Goal: Information Seeking & Learning: Learn about a topic

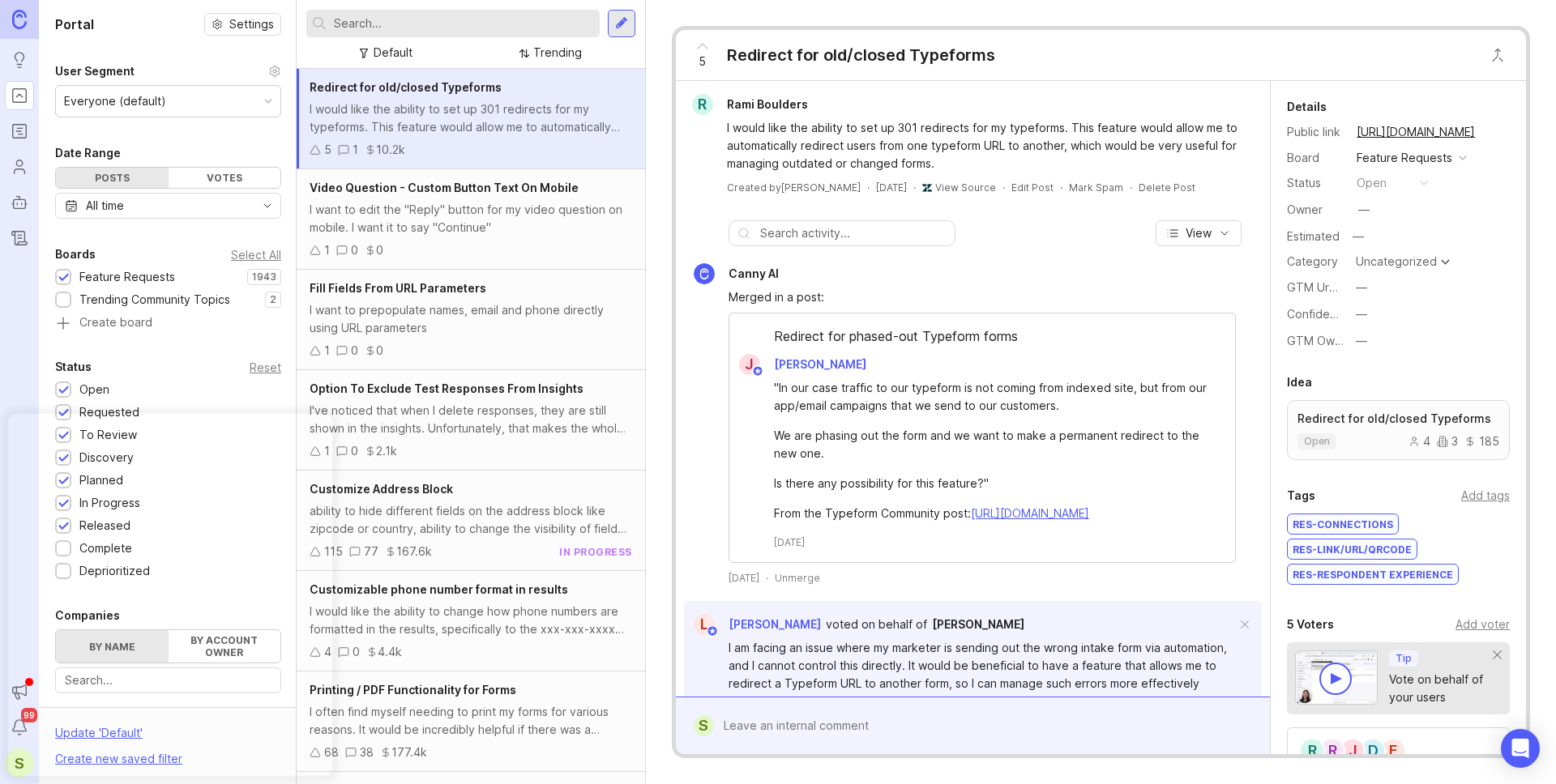
click at [398, 17] on input "text" at bounding box center [463, 23] width 259 height 18
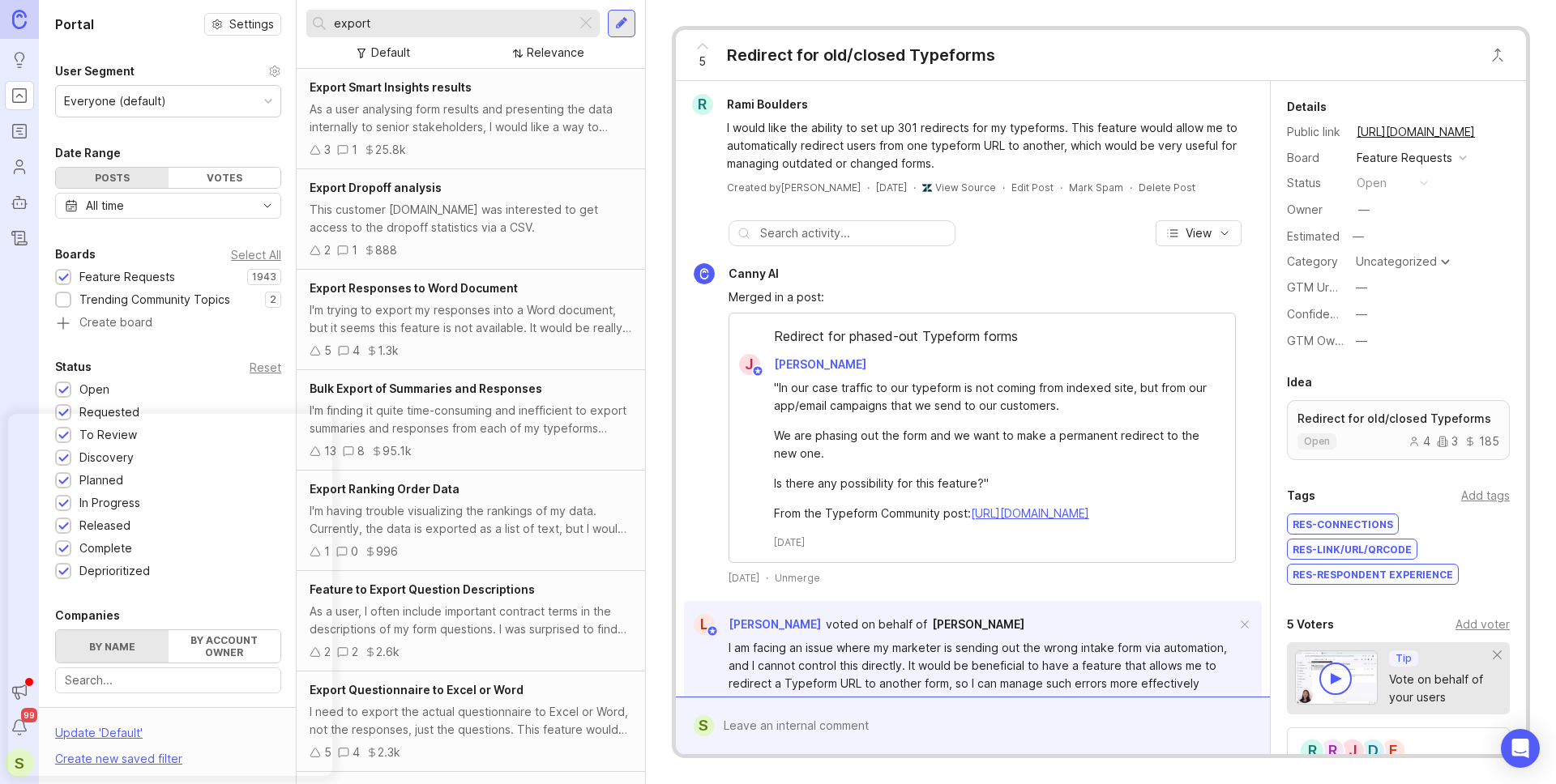
type input "export"
click at [461, 434] on div "I'm finding it quite time-consuming and inefficient to export summaries and res…" at bounding box center [471, 419] width 323 height 35
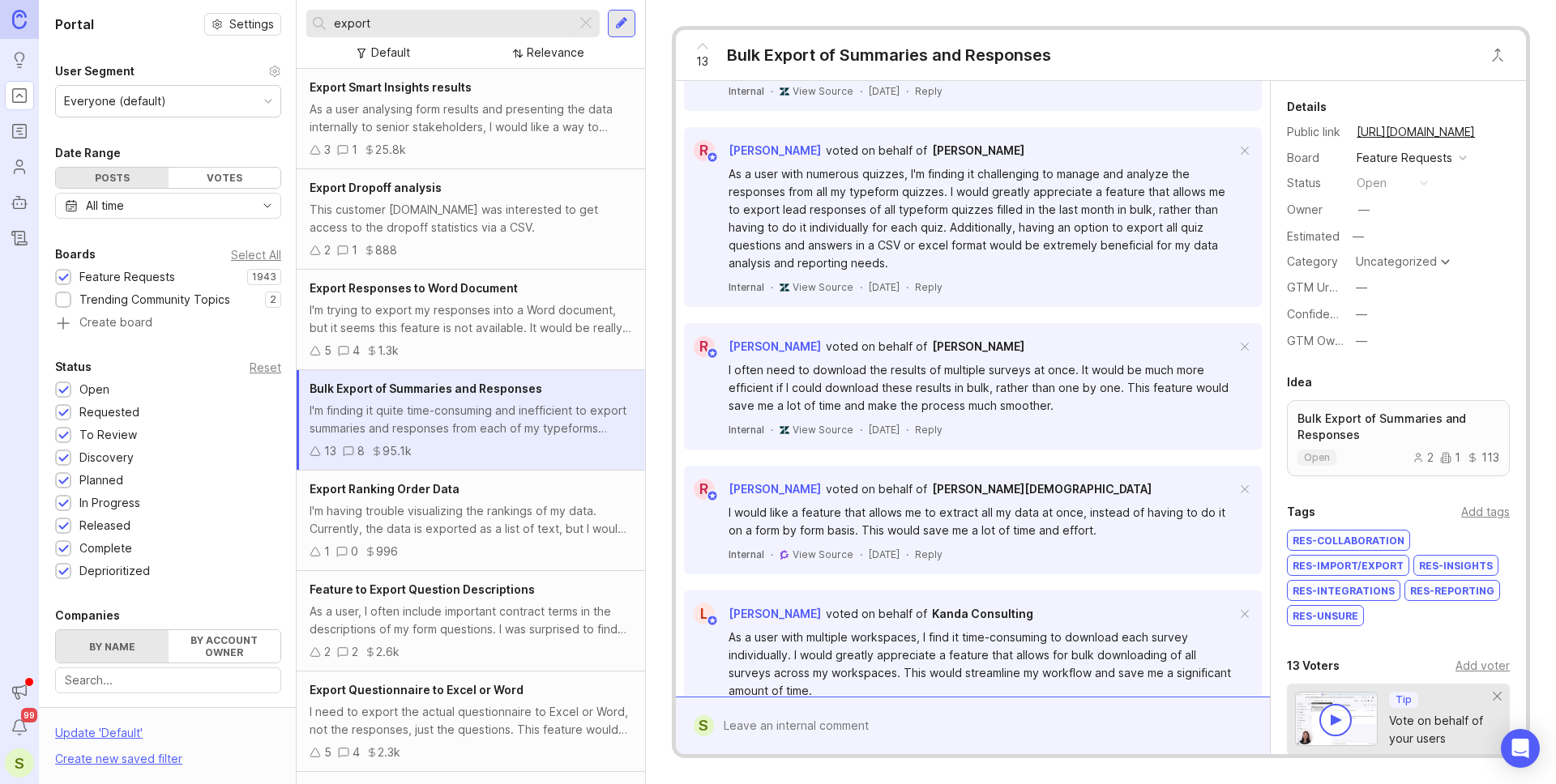
scroll to position [868, 0]
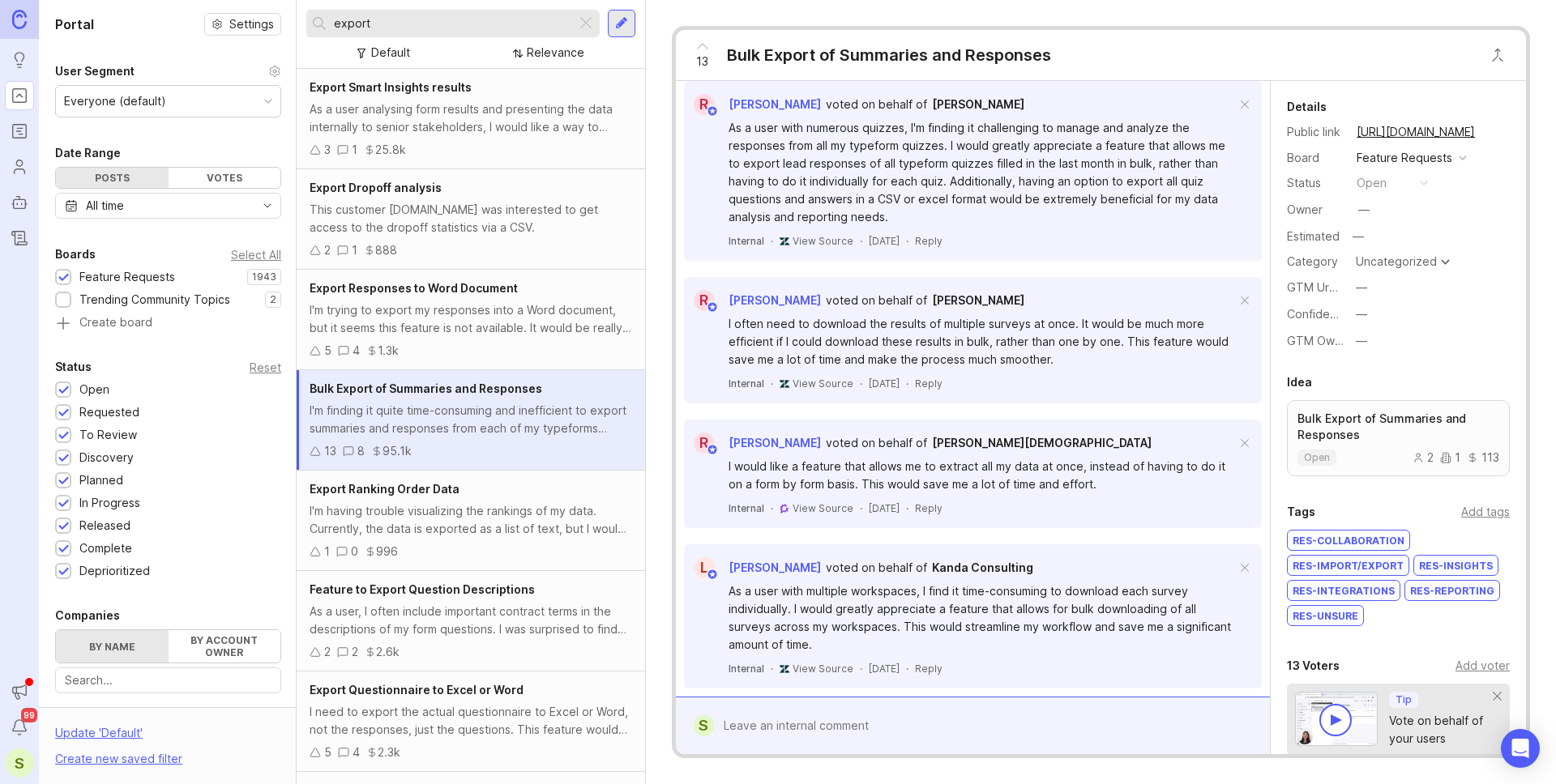
click at [449, 538] on div "Export Ranking Order Data I'm having trouble visualizing the rankings of my dat…" at bounding box center [471, 520] width 348 height 101
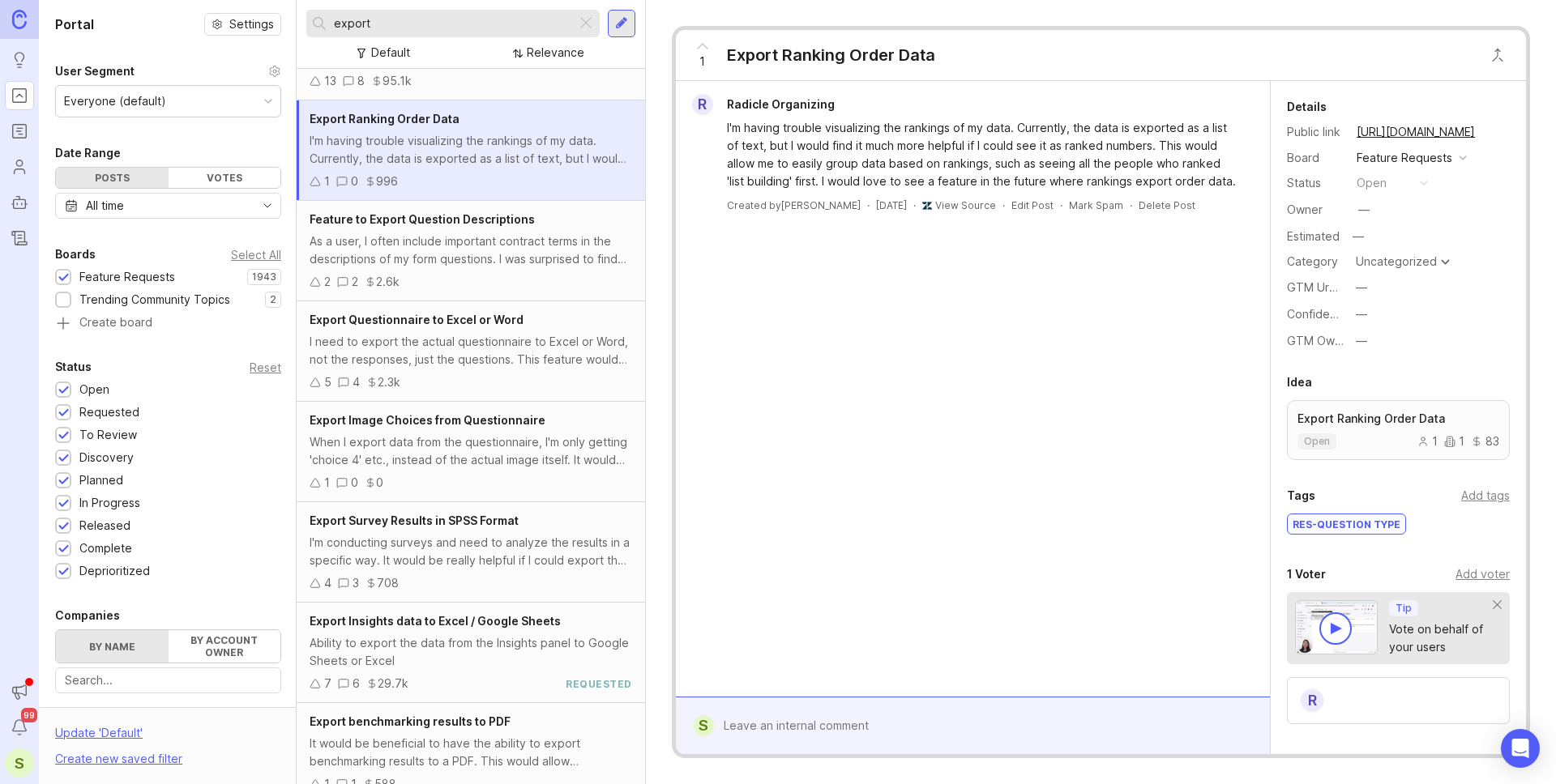
scroll to position [401, 0]
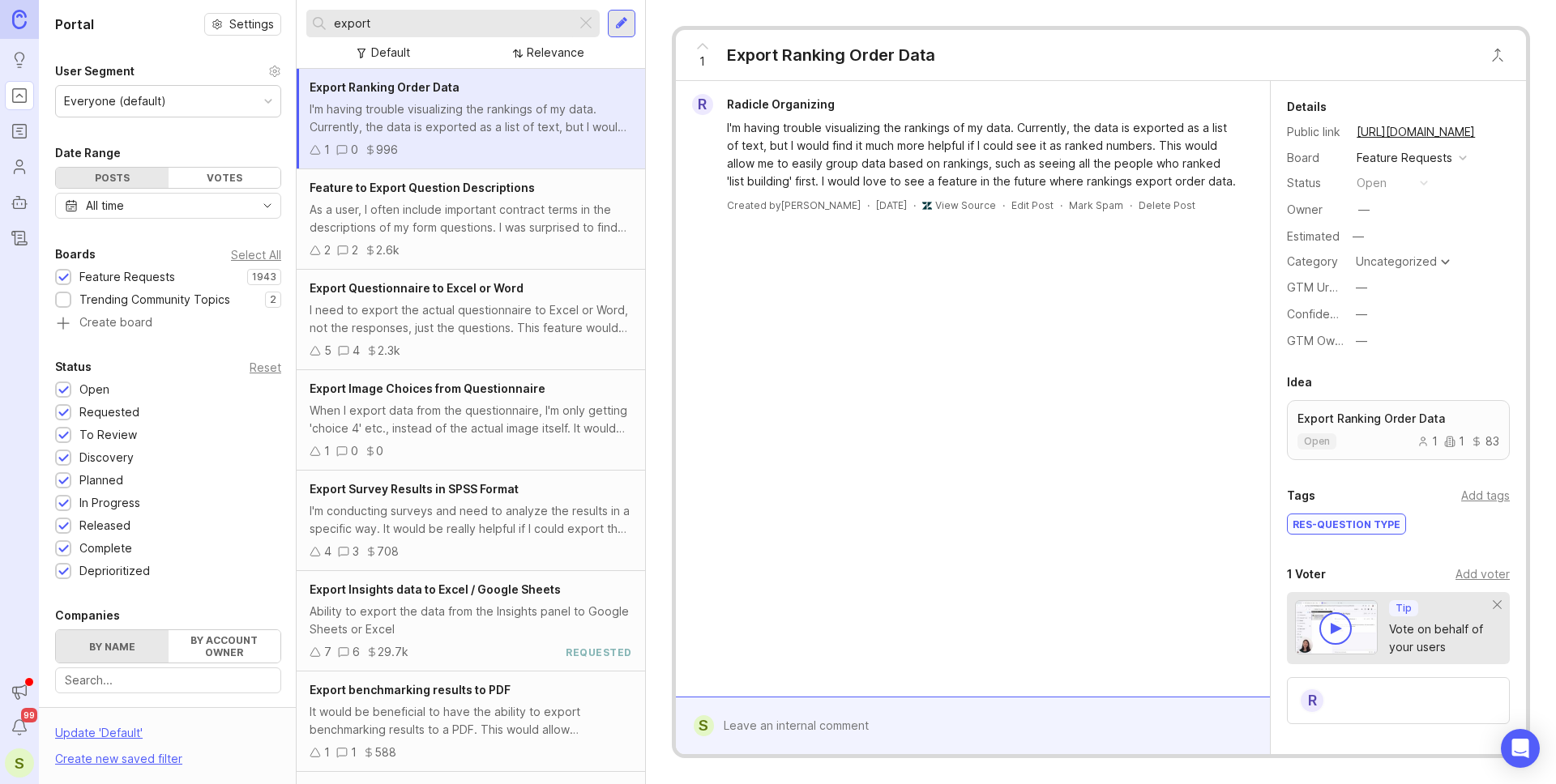
click at [478, 617] on div "Ability to export the data from the Insights panel to Google Sheets or Excel" at bounding box center [471, 620] width 323 height 35
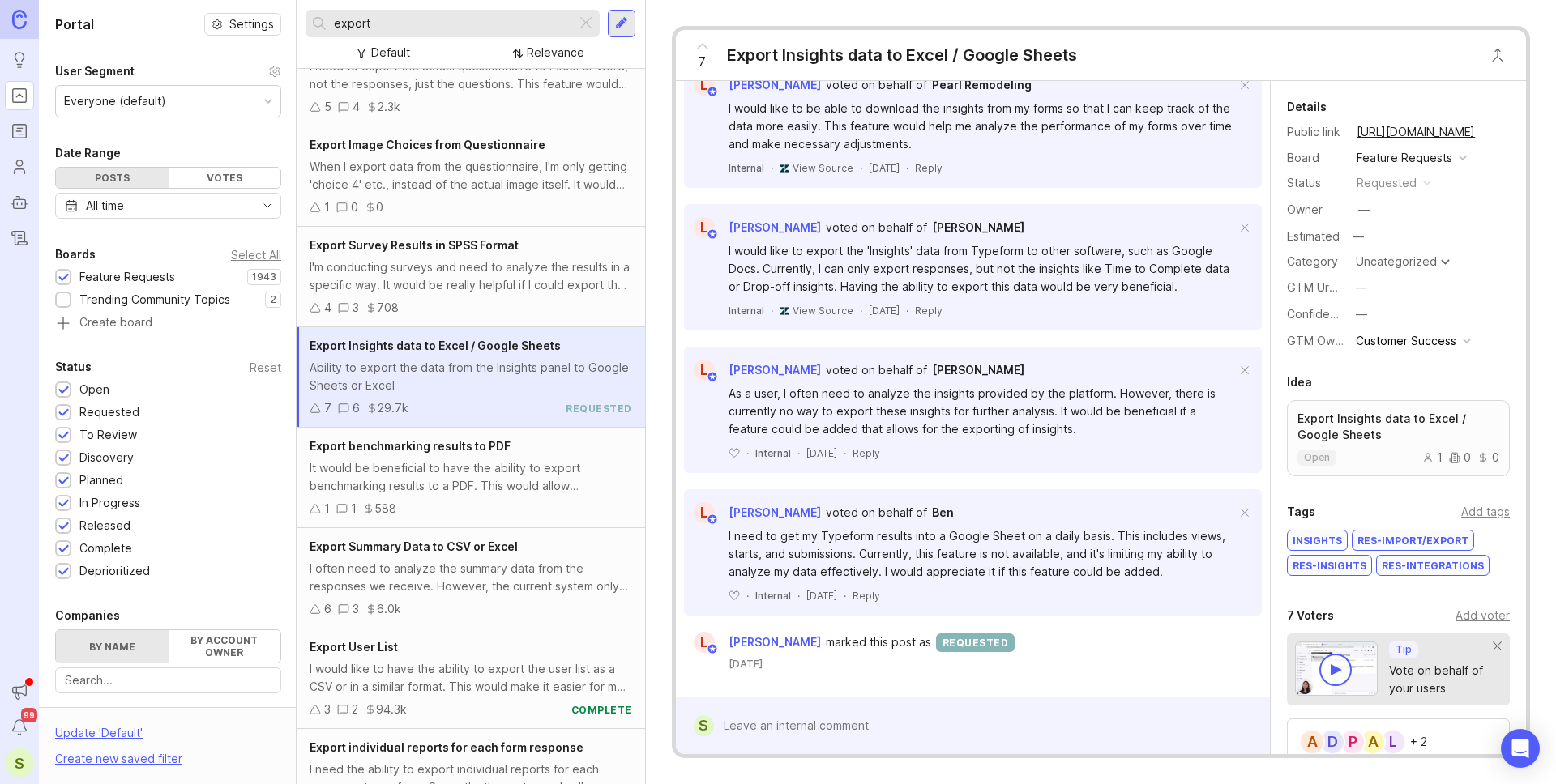
scroll to position [651, 0]
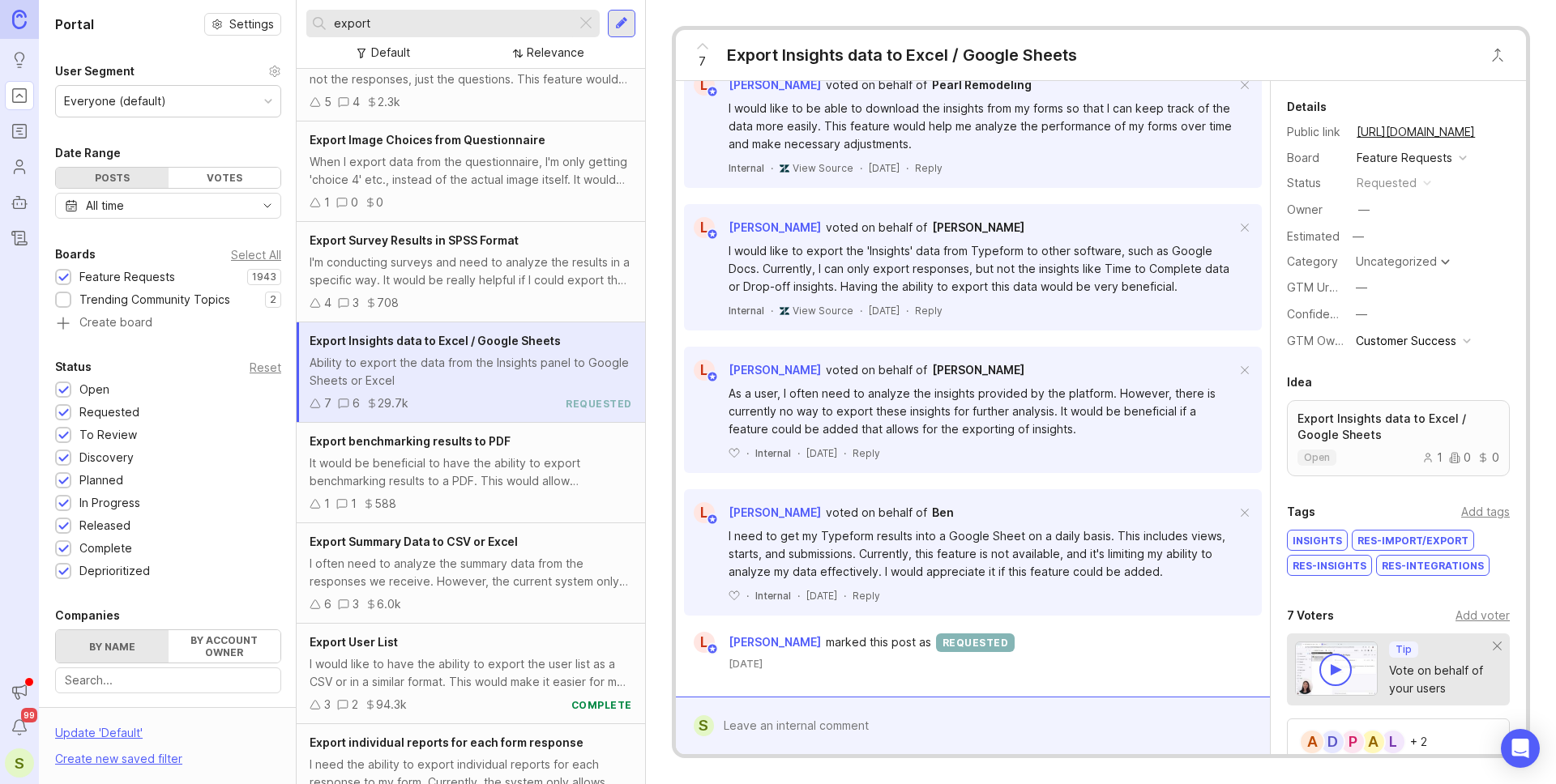
click at [513, 574] on div "I often need to analyze the summary data from the responses we receive. However…" at bounding box center [471, 573] width 323 height 35
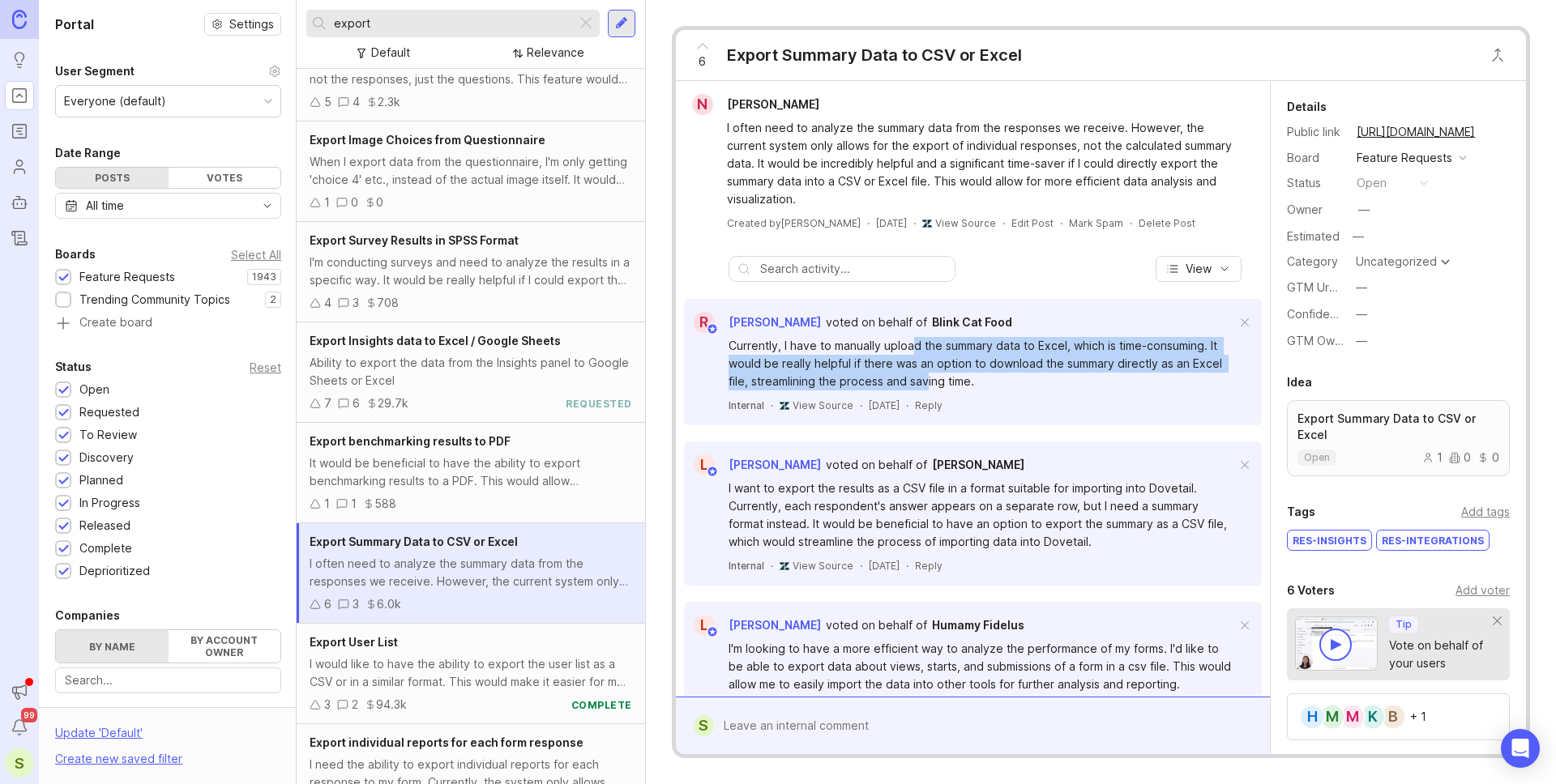
drag, startPoint x: 915, startPoint y: 327, endPoint x: 927, endPoint y: 364, distance: 38.9
click at [927, 364] on div "Currently, I have to manually upload the summary data to Excel, which is time-c…" at bounding box center [982, 363] width 507 height 53
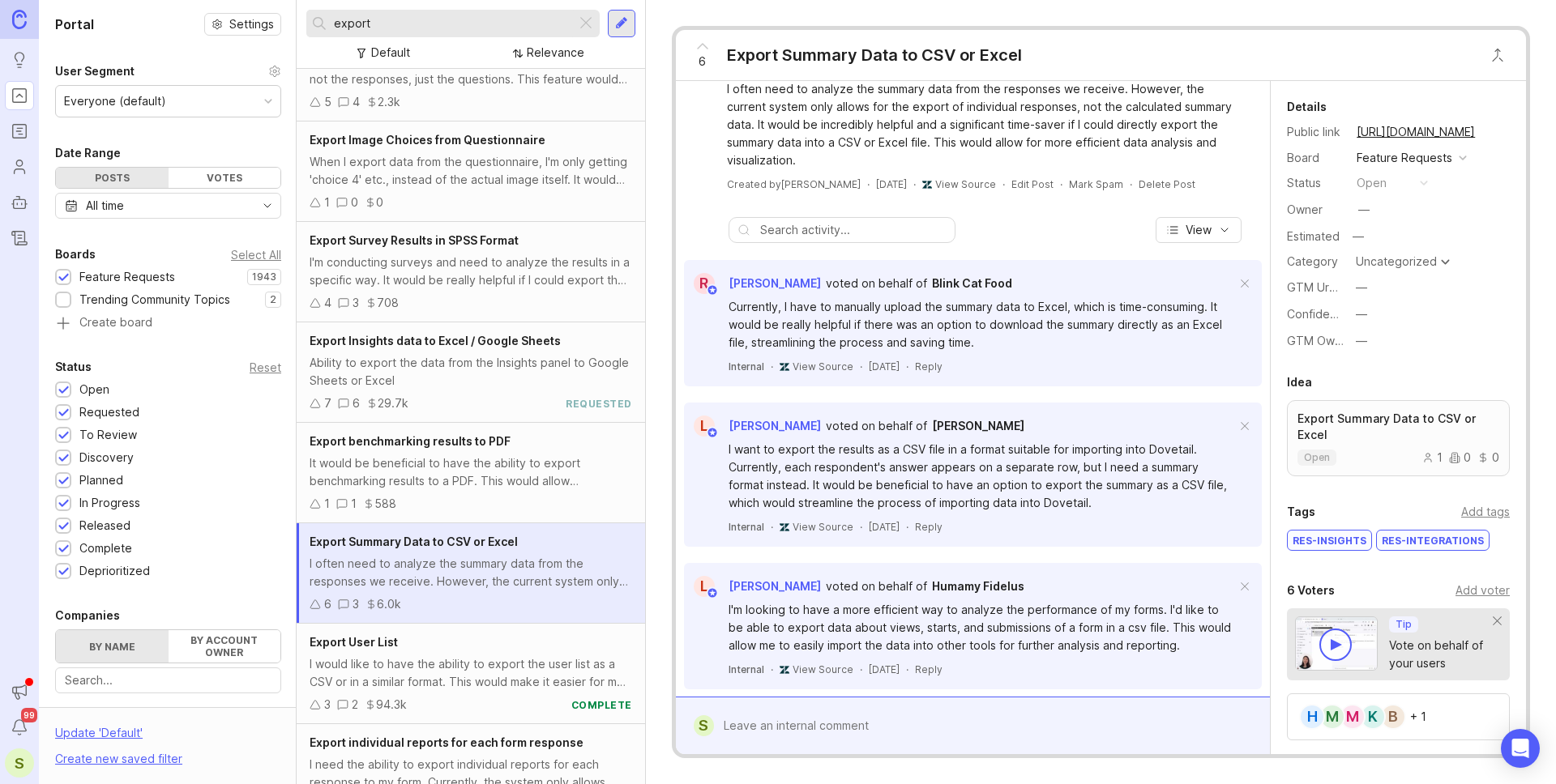
scroll to position [40, 0]
drag, startPoint x: 869, startPoint y: 448, endPoint x: 859, endPoint y: 475, distance: 28.8
click at [859, 475] on div "I want to export the results as a CSV file in a format suitable for importing i…" at bounding box center [982, 476] width 507 height 71
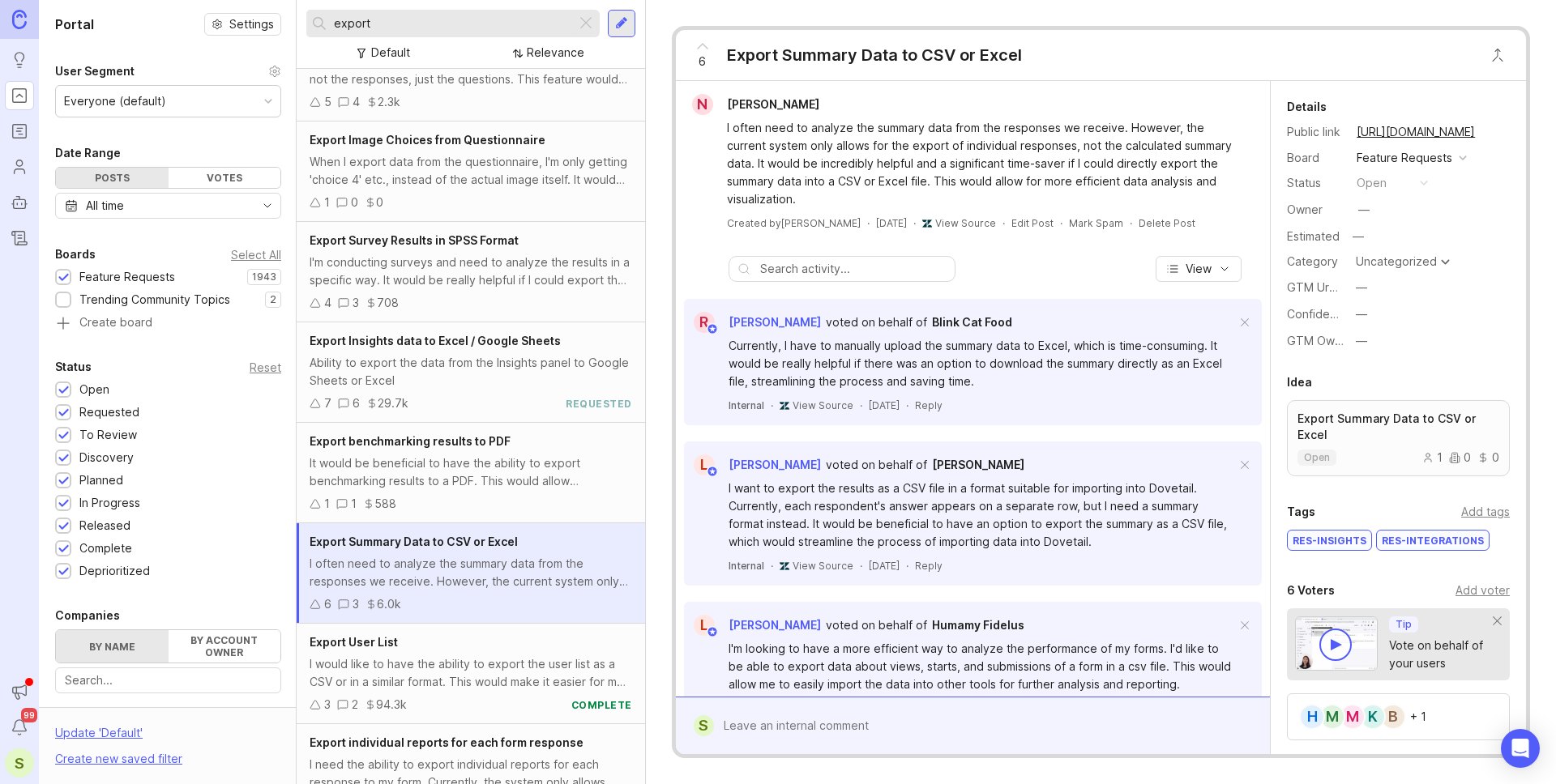
click at [1395, 134] on link "[URL][DOMAIN_NAME]" at bounding box center [1415, 132] width 128 height 21
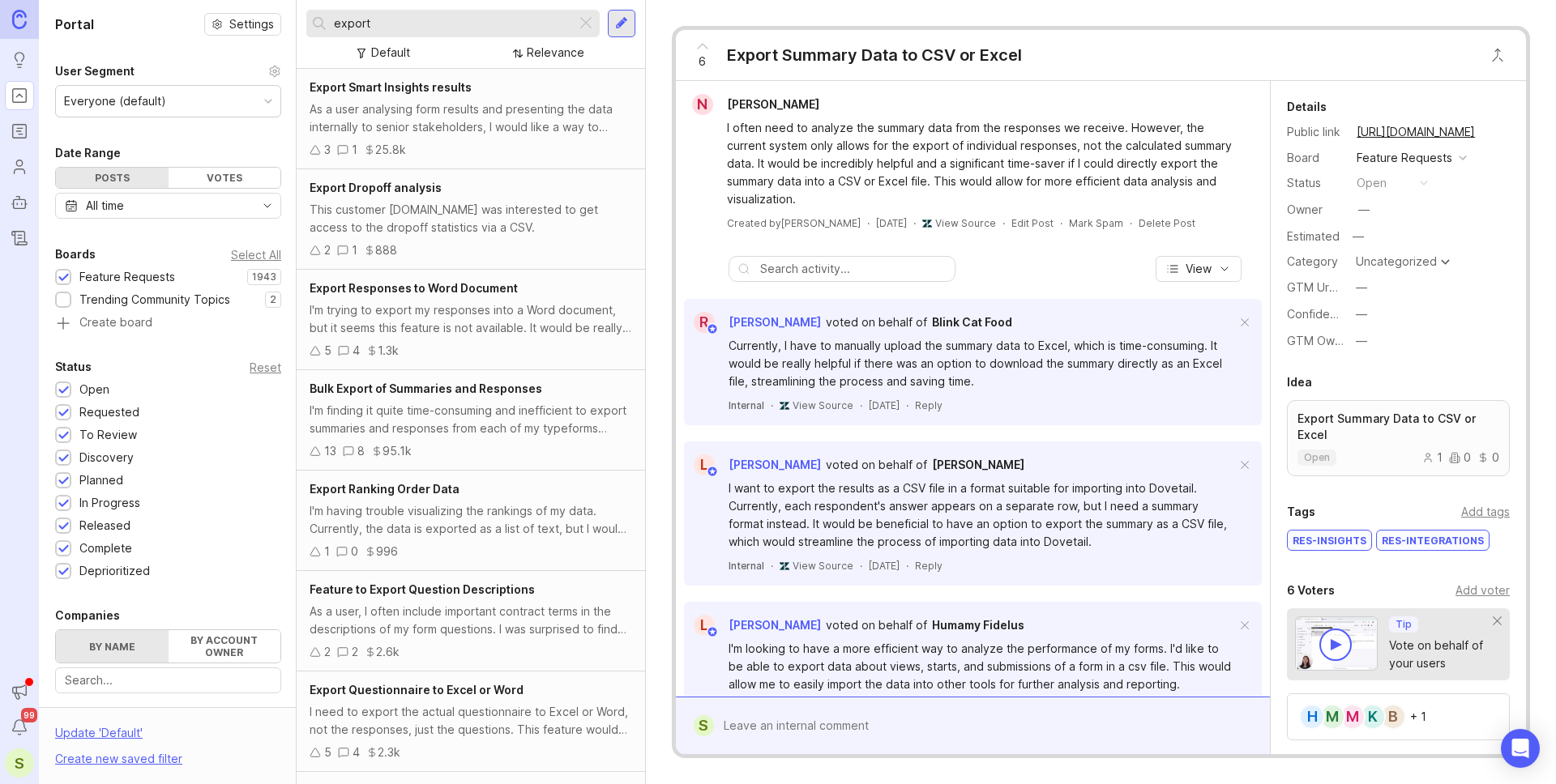
scroll to position [490, 0]
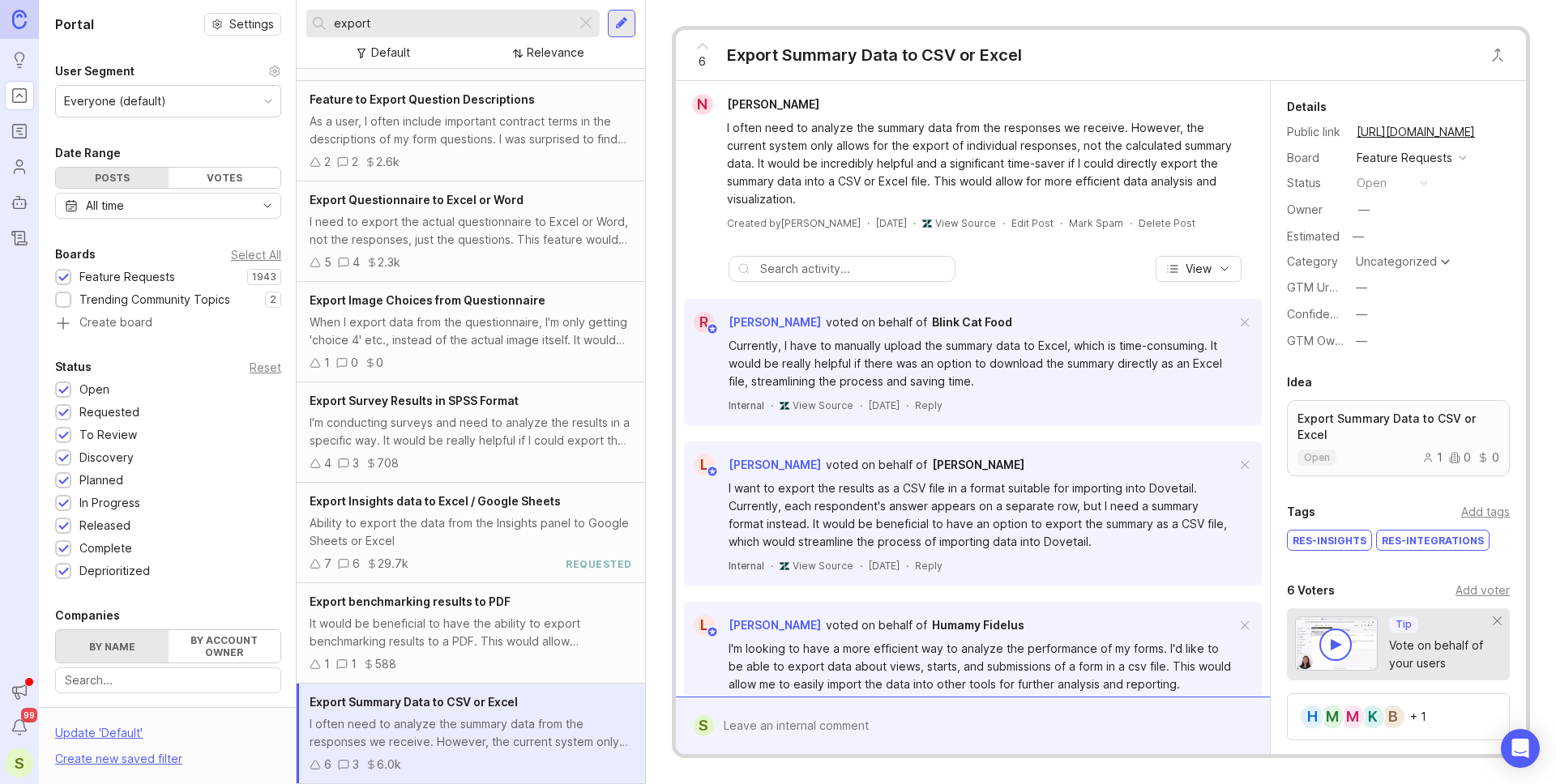
click at [1066, 194] on div "N [PERSON_NAME] I often need to analyze the summary data from the responses we …" at bounding box center [972, 161] width 581 height 136
click at [952, 52] on div "Export Summary Data to CSV or Excel" at bounding box center [874, 55] width 295 height 23
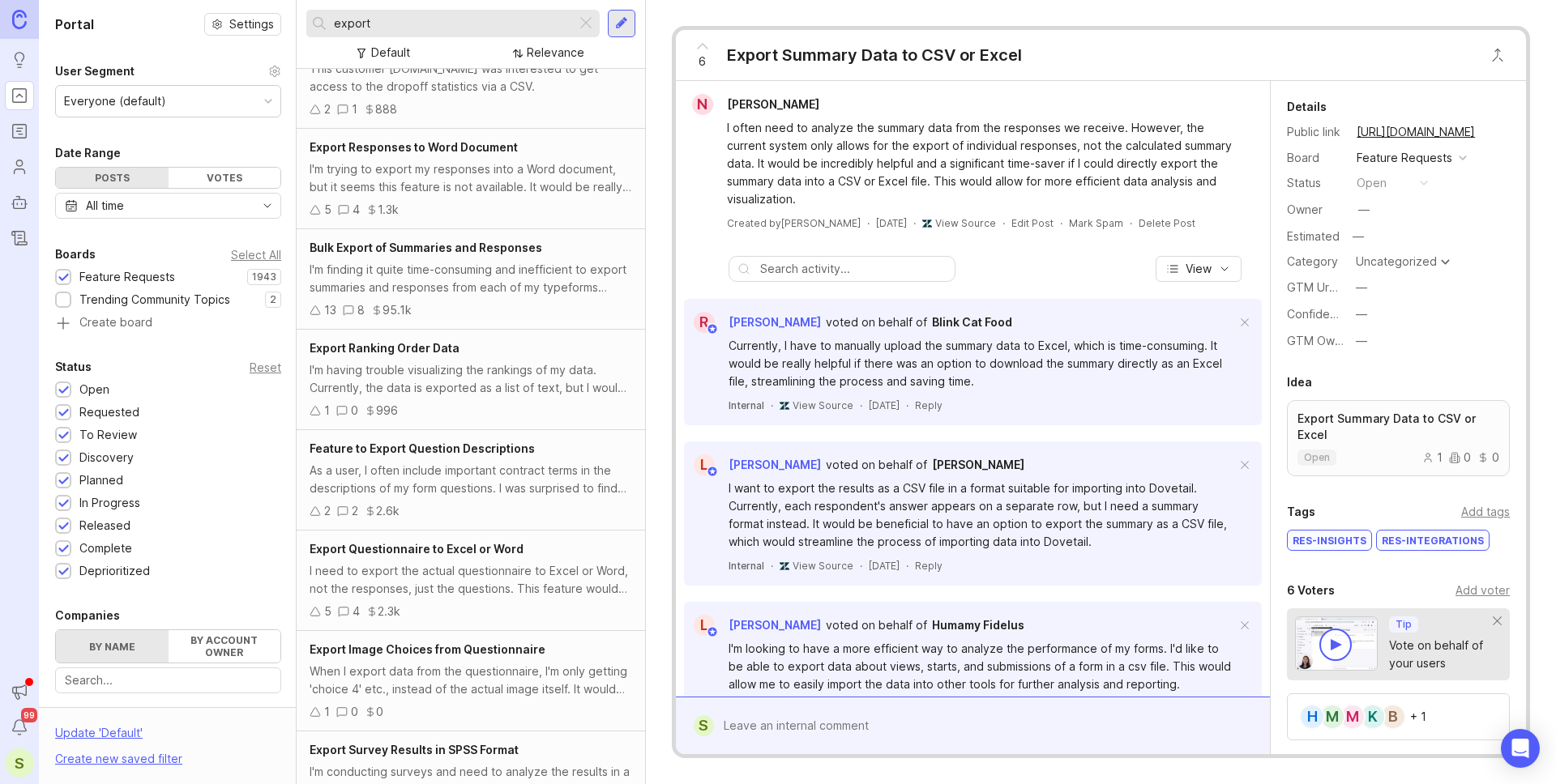
scroll to position [153, 0]
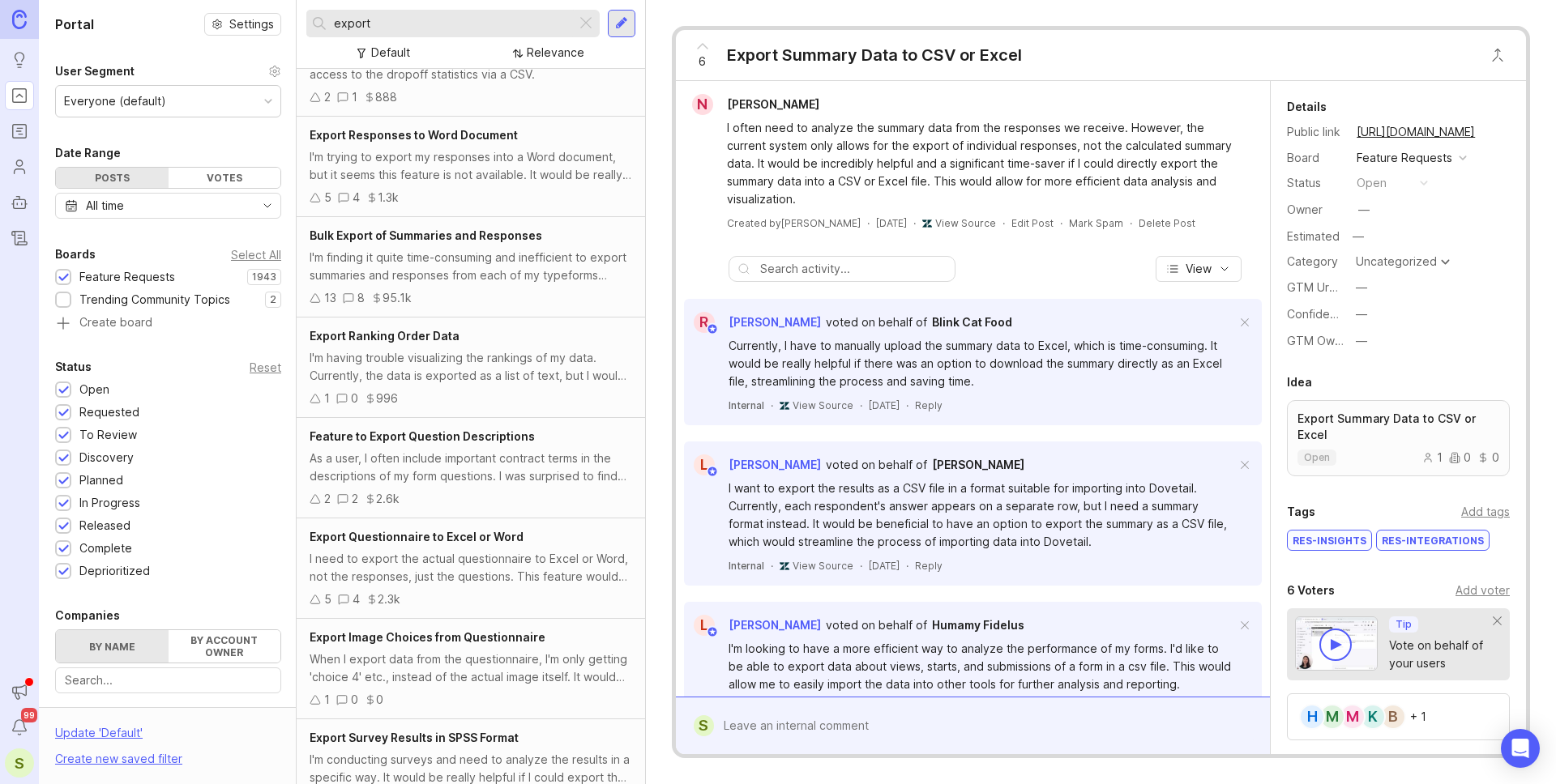
click at [400, 577] on div "I need to export the actual questionnaire to Excel or Word, not the responses, …" at bounding box center [471, 568] width 323 height 35
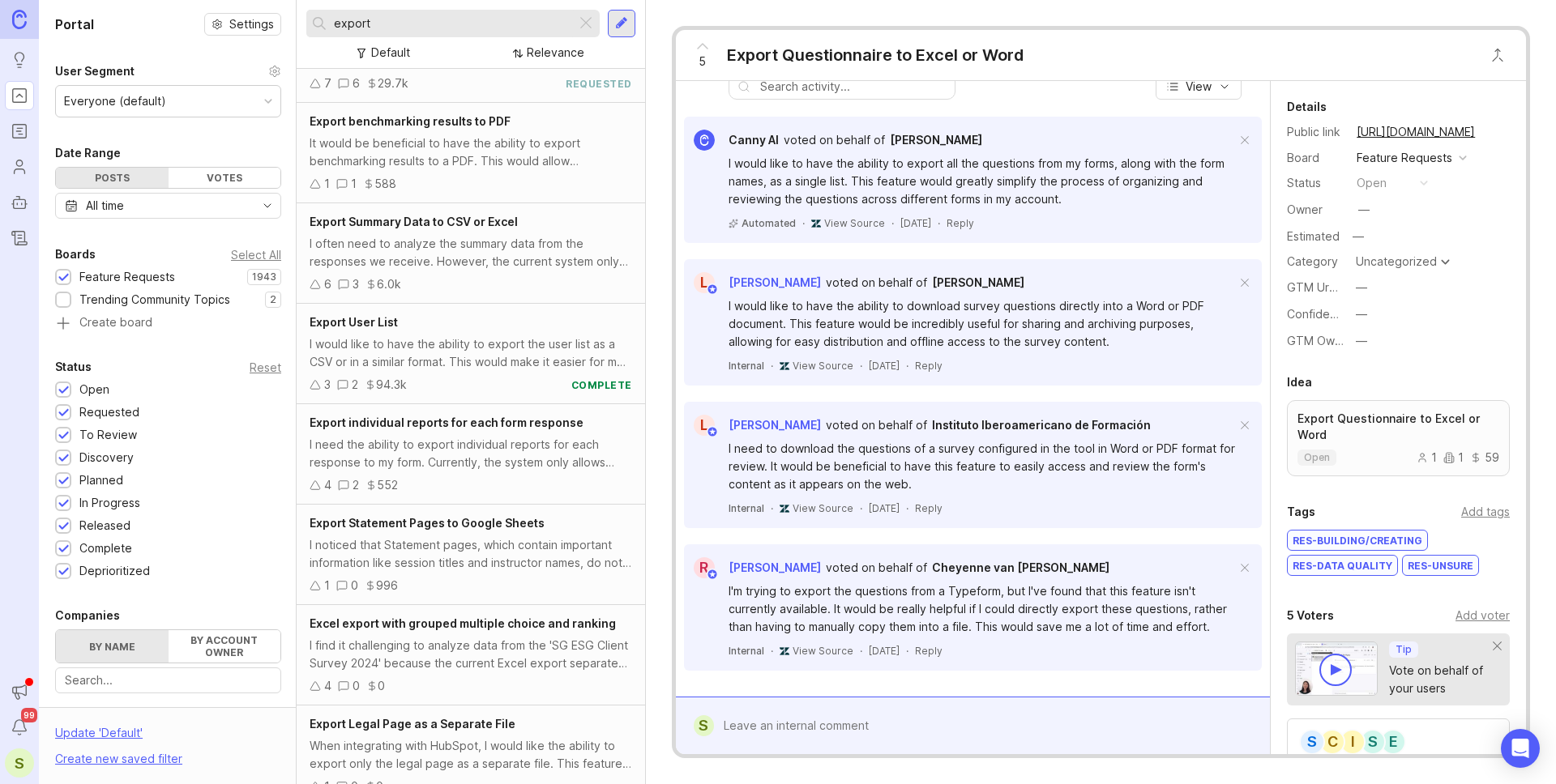
scroll to position [999, 0]
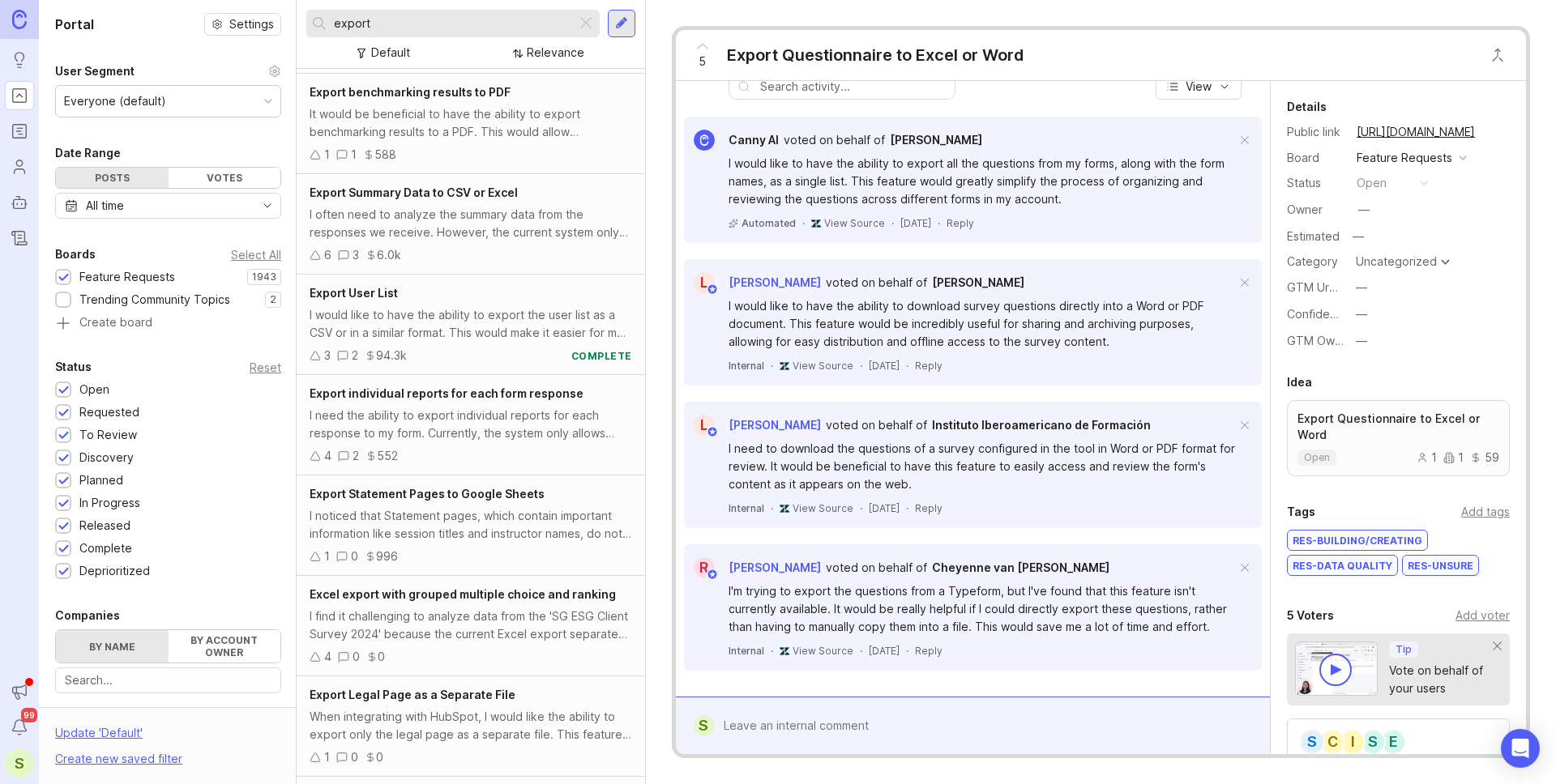
click at [500, 631] on div "I find it challenging to analyze data from the 'SG ESG Client Survey 2024' beca…" at bounding box center [471, 625] width 323 height 35
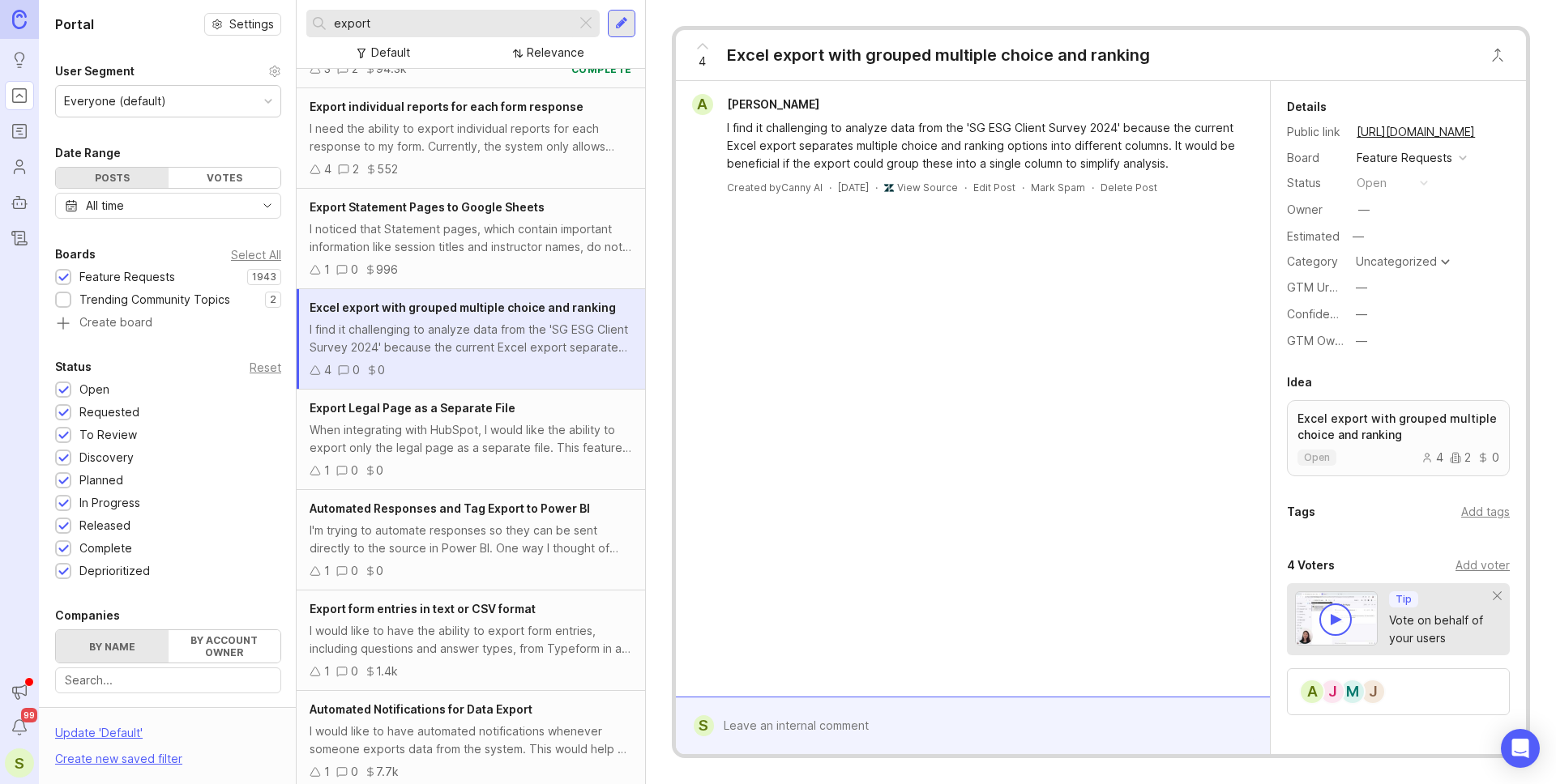
scroll to position [1291, 0]
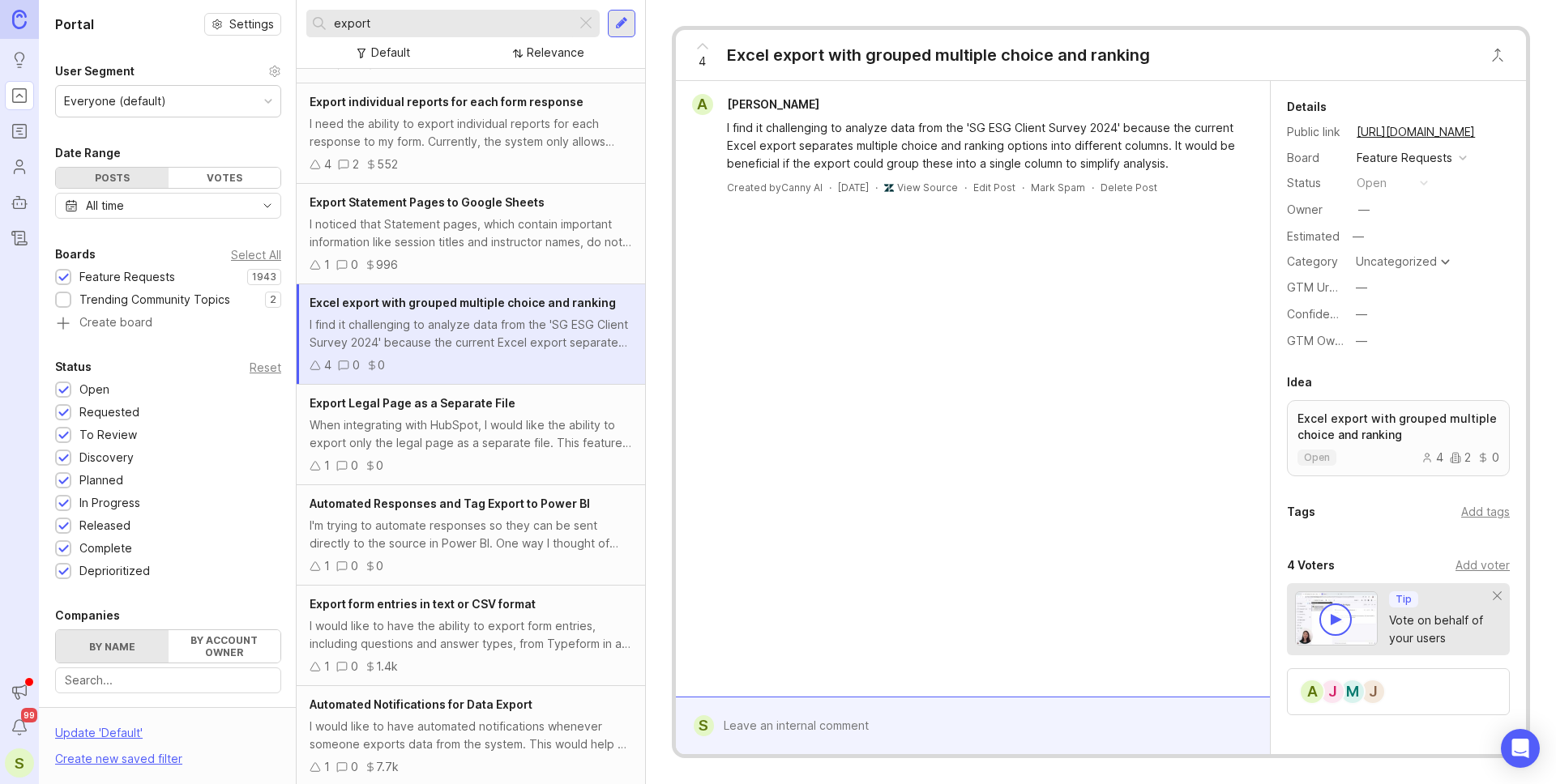
click at [415, 645] on div "I would like to have the ability to export form entries, including questions an…" at bounding box center [471, 634] width 323 height 35
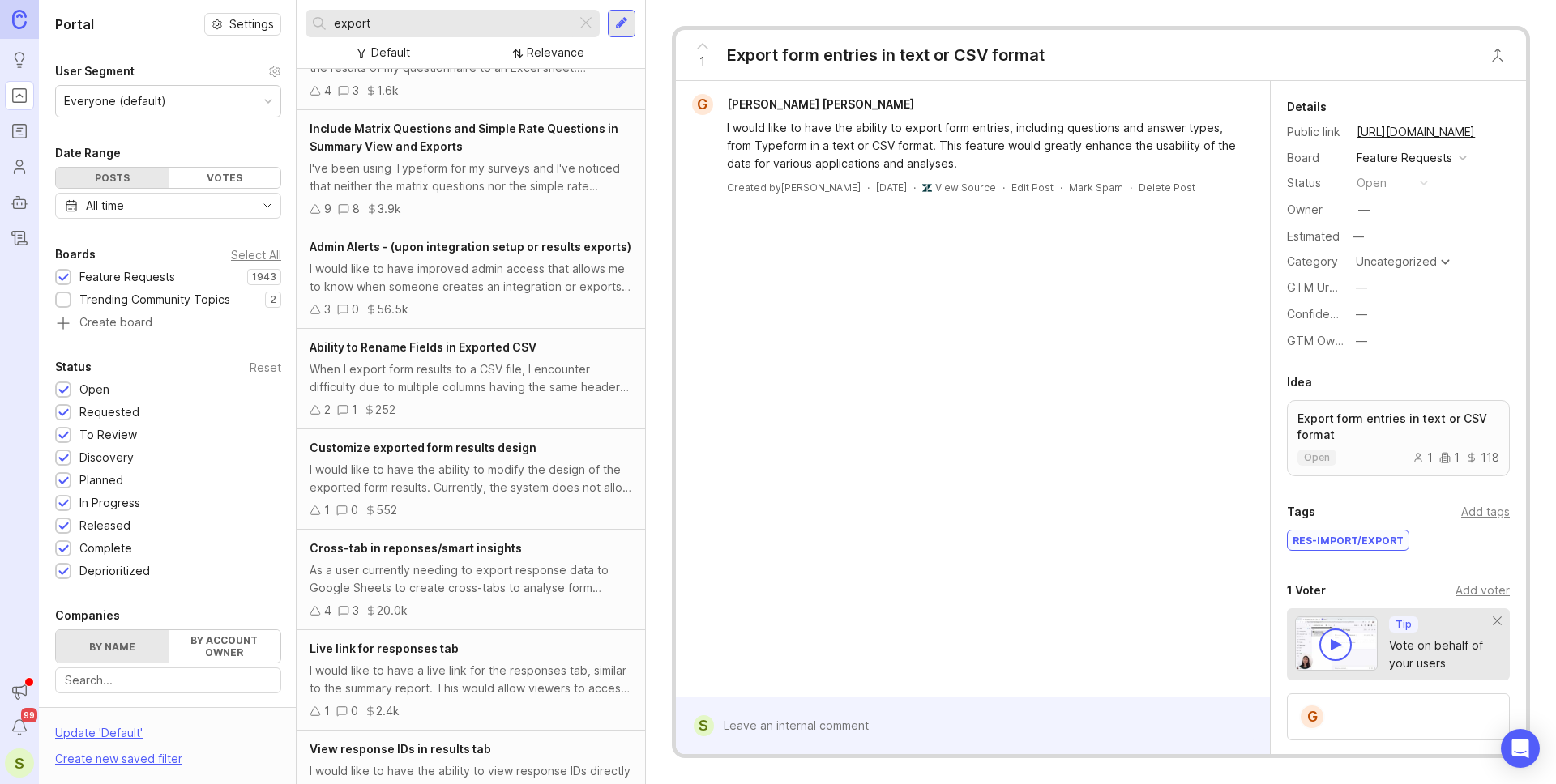
scroll to position [2426, 0]
click at [494, 498] on div "1 0 552" at bounding box center [471, 506] width 323 height 18
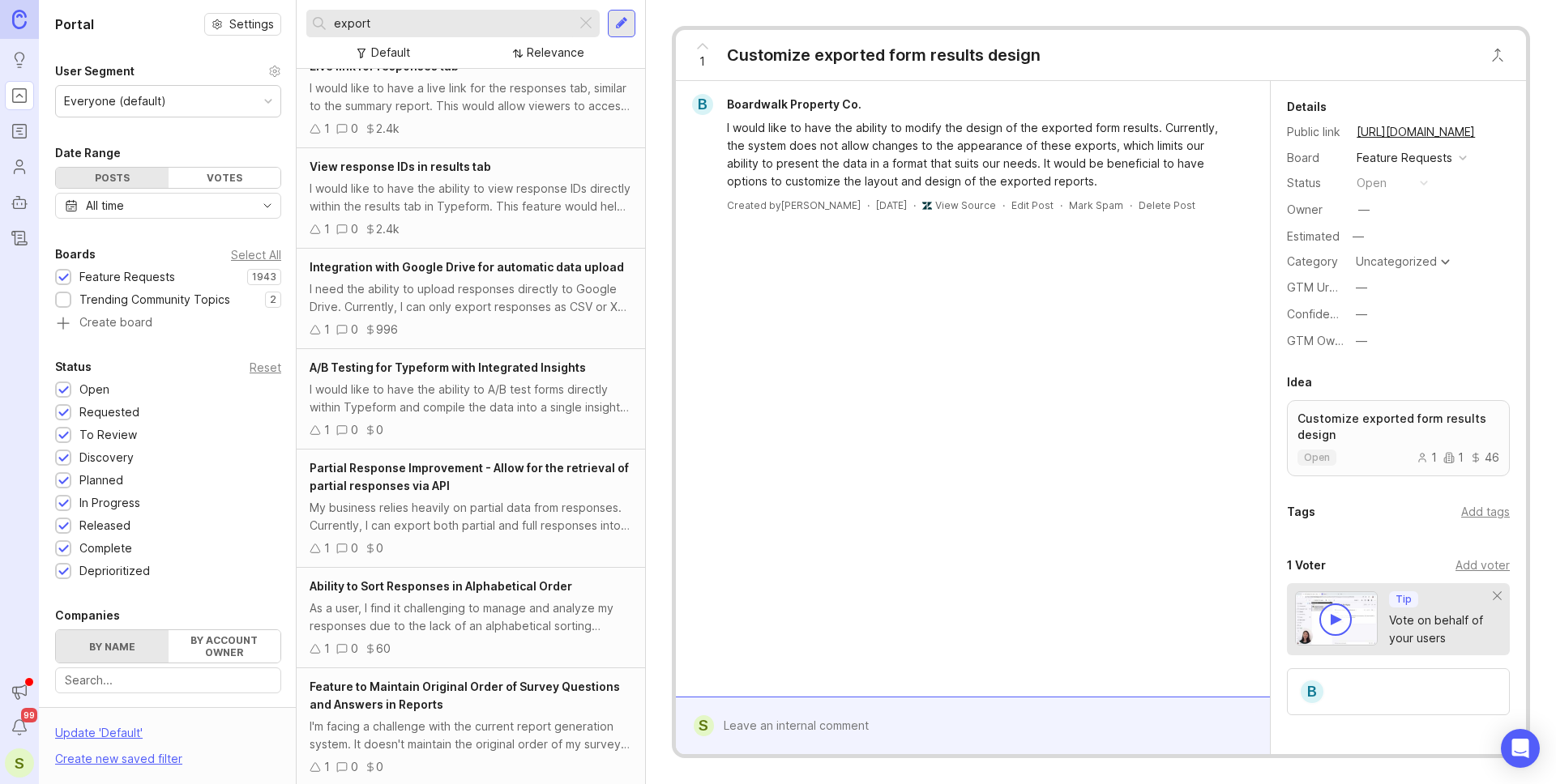
scroll to position [3007, 0]
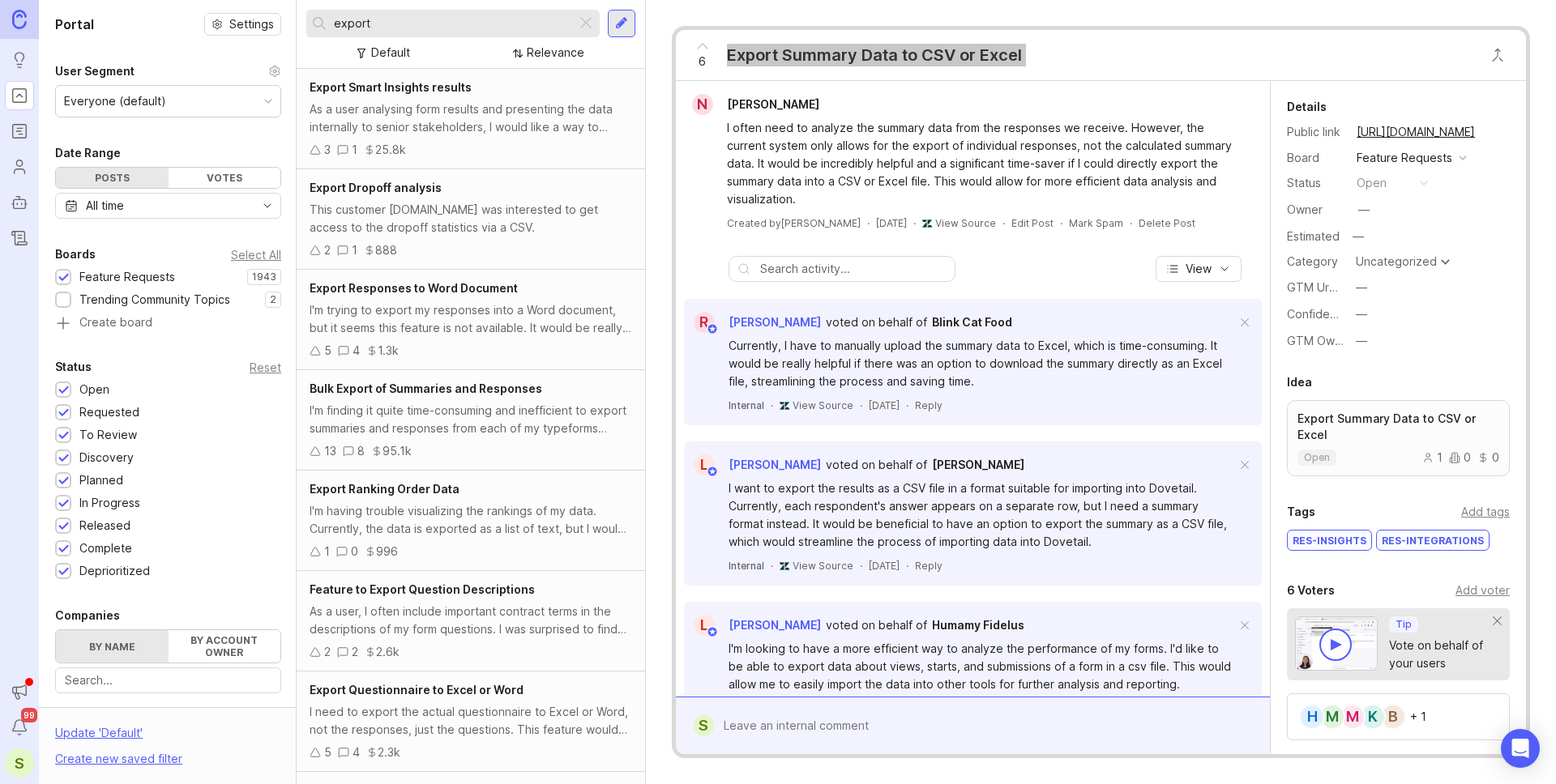
scroll to position [490, 0]
